Goal: Find specific page/section: Find specific page/section

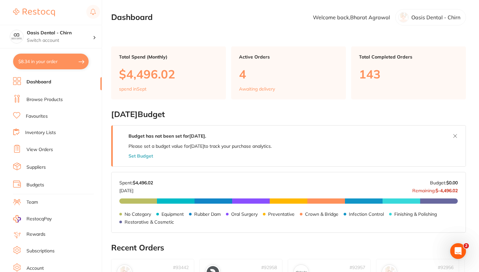
click at [49, 102] on link "Browse Products" at bounding box center [44, 99] width 36 height 7
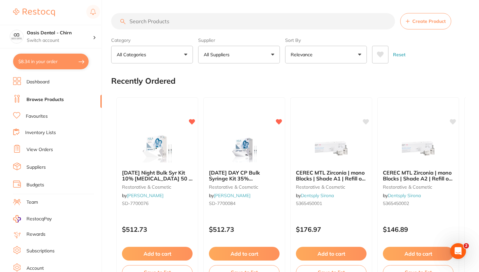
click at [52, 114] on li "Favourites" at bounding box center [57, 116] width 89 height 8
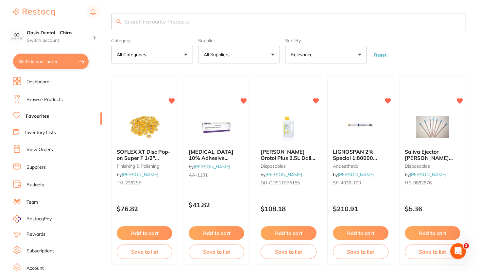
click at [149, 22] on input "search" at bounding box center [288, 21] width 355 height 17
paste input "1.0972-50"
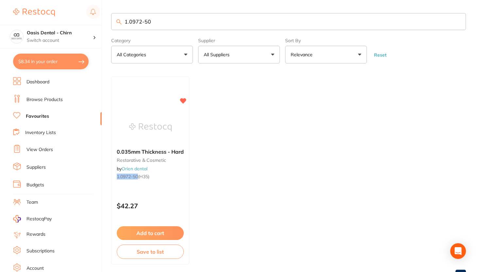
type input "1.0972-50"
click at [169, 183] on div "0.035mm Thickness - Hard restorative & cosmetic by Orien dental 1.0972-50 (h35)" at bounding box center [149, 165] width 77 height 43
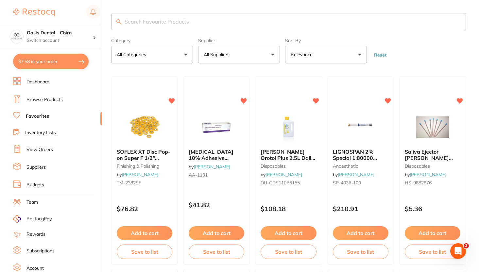
click at [136, 18] on input "search" at bounding box center [288, 21] width 355 height 17
click at [138, 23] on input "search" at bounding box center [288, 21] width 355 height 17
click at [248, 21] on input "search" at bounding box center [288, 21] width 355 height 17
paste input "1.0972-50 (h35)"
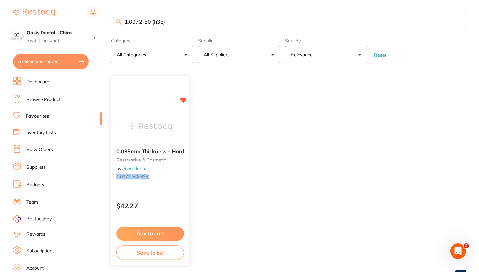
type input "1.0972-50 (h35)"
click at [168, 116] on img at bounding box center [150, 126] width 43 height 33
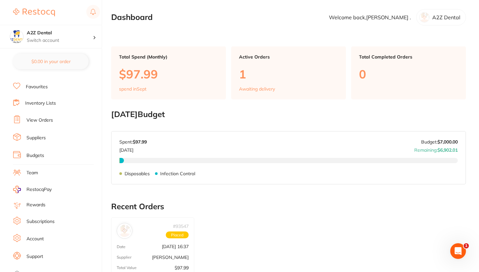
scroll to position [33, 0]
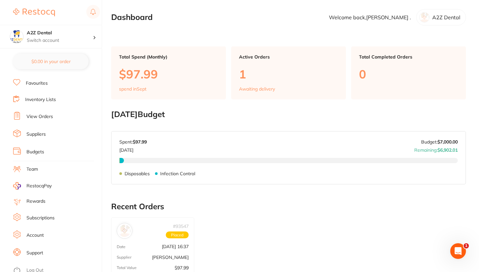
click at [36, 250] on link "Support" at bounding box center [34, 253] width 17 height 7
